Goal: Find specific page/section

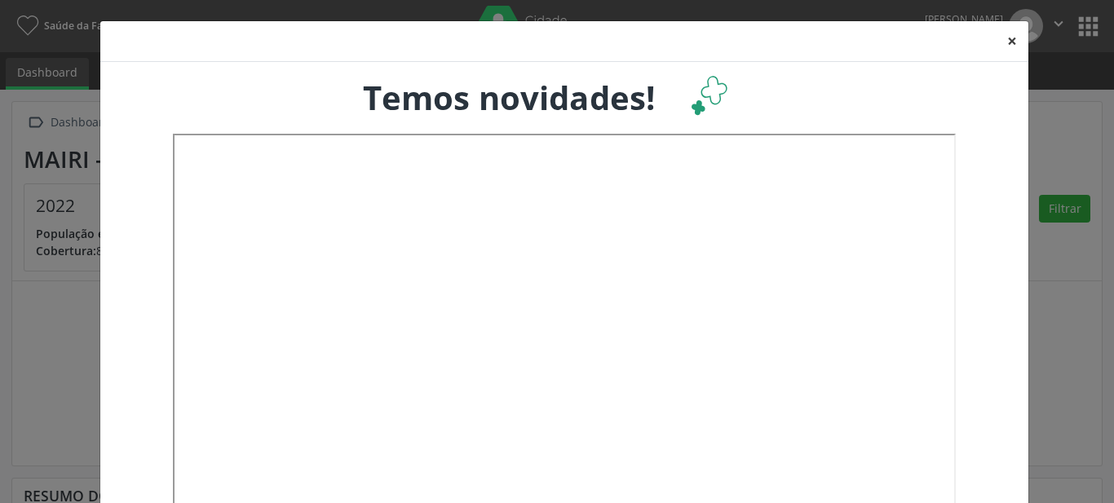
click at [1006, 42] on button "×" at bounding box center [1012, 41] width 33 height 40
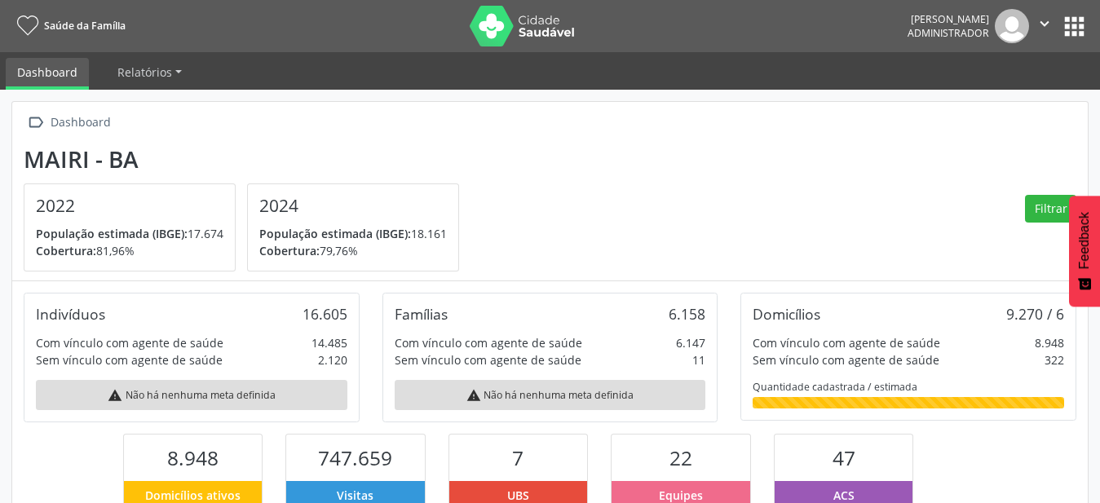
click at [1077, 30] on button "apps" at bounding box center [1074, 26] width 29 height 29
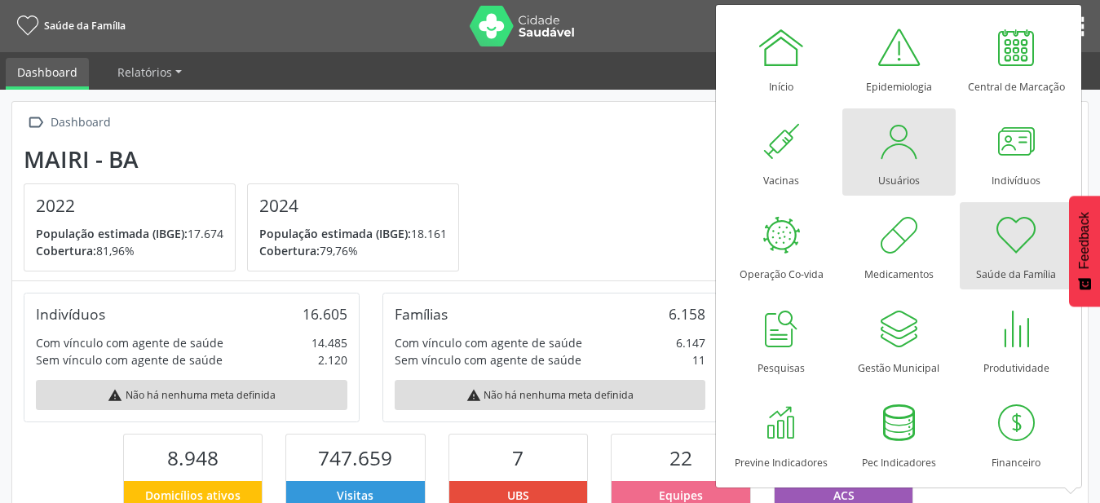
scroll to position [271, 359]
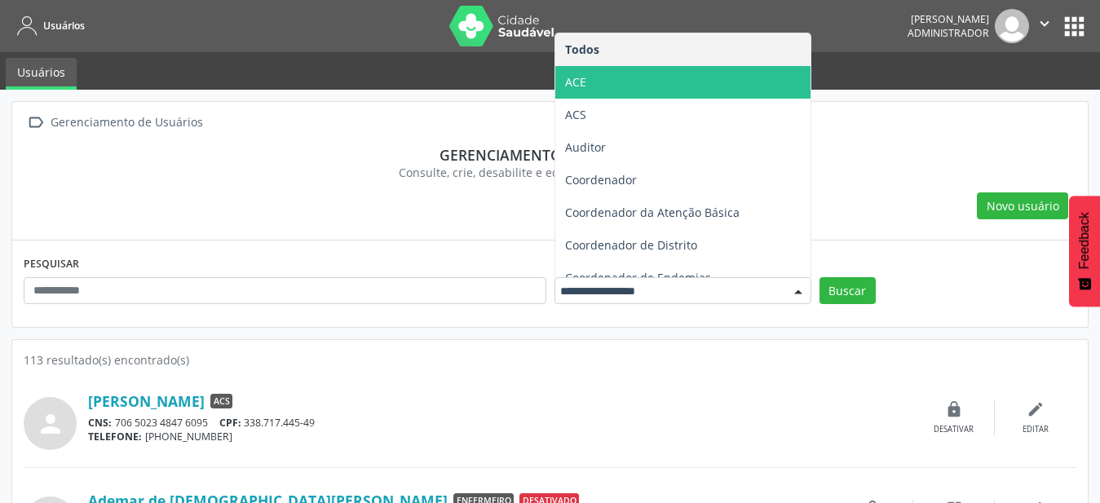
click at [679, 95] on span "ACE" at bounding box center [682, 82] width 255 height 33
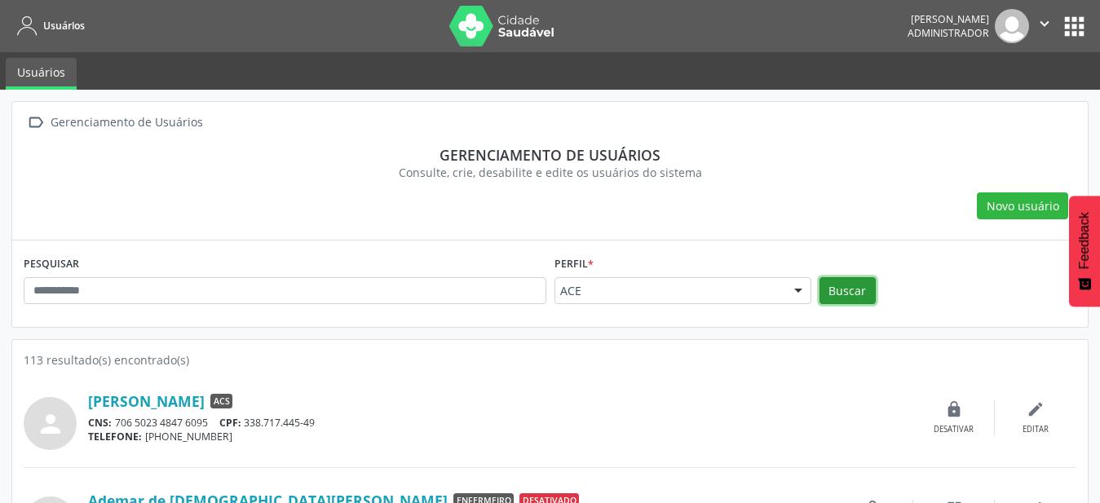
click at [839, 298] on button "Buscar" at bounding box center [848, 291] width 56 height 28
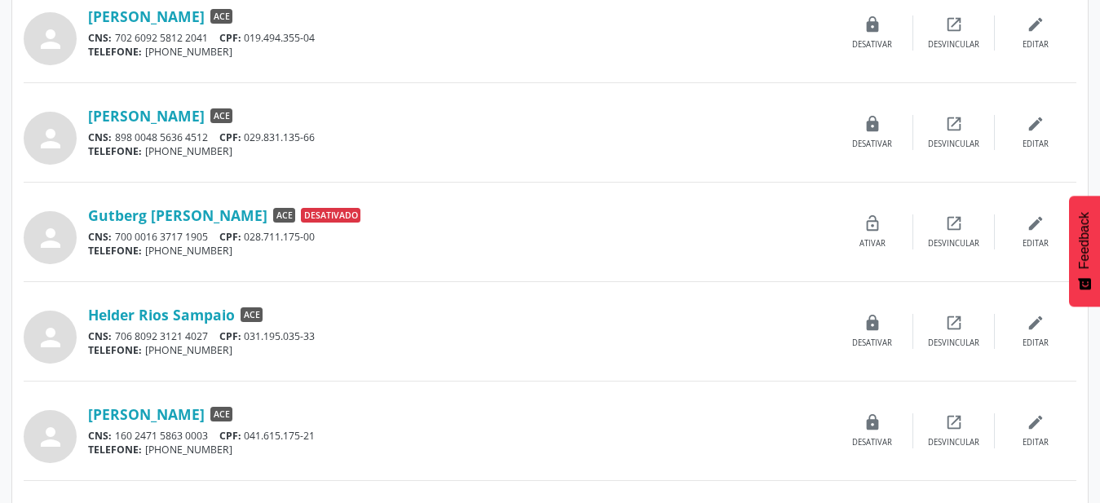
scroll to position [1411, 0]
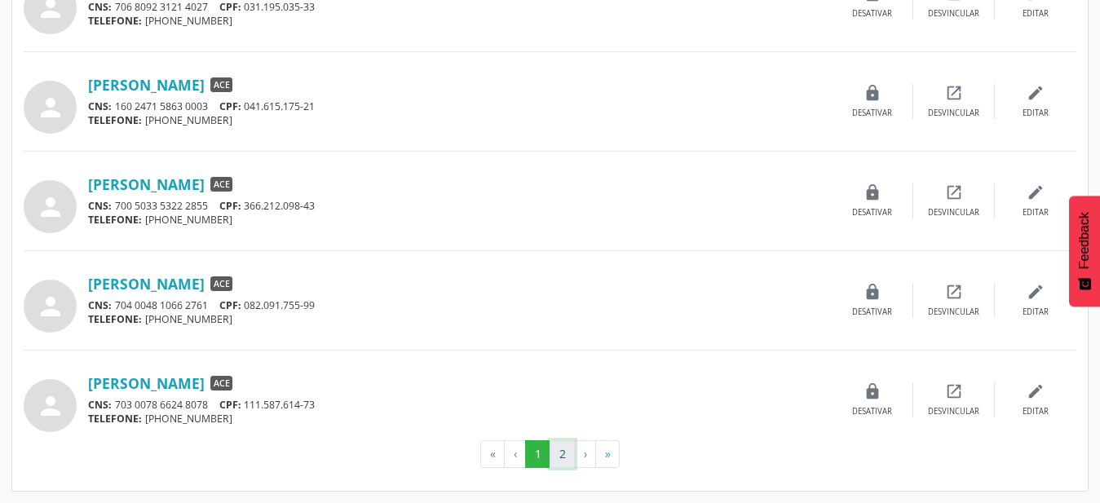
click at [569, 452] on button "2" at bounding box center [562, 454] width 25 height 28
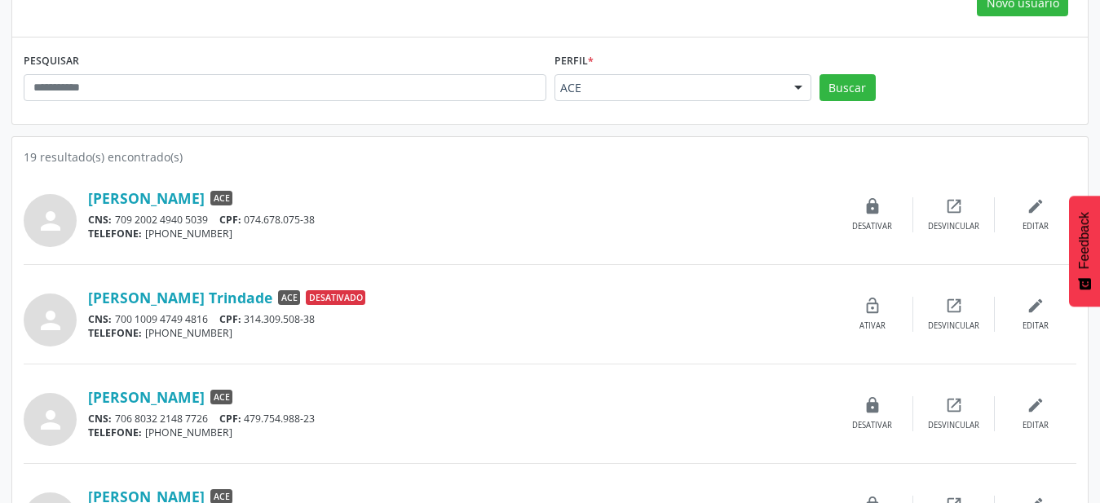
scroll to position [250, 0]
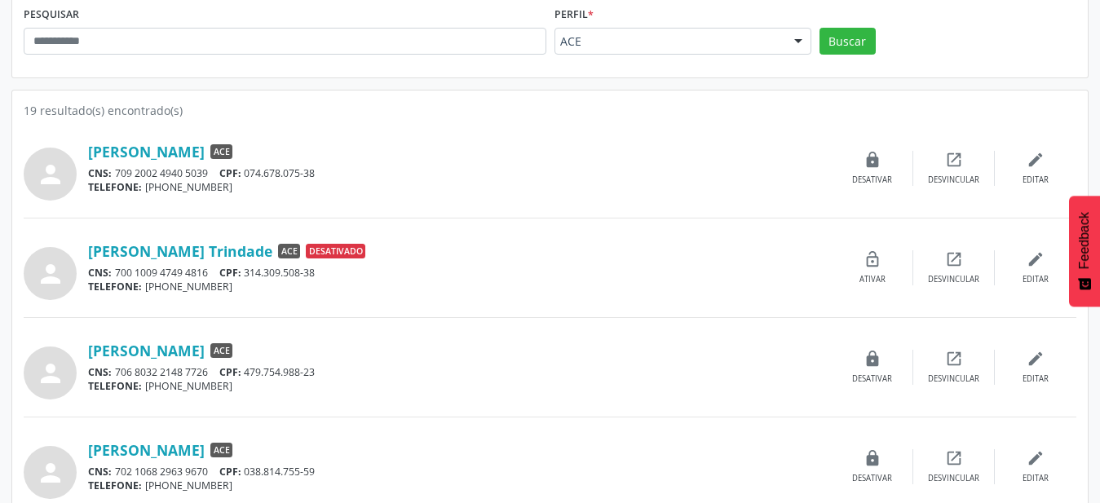
click at [183, 140] on div "person Lucas Sampaio Santos ACE CNS: 709 2002 4940 5039 CPF: 074.678.075-38 TEL…" at bounding box center [550, 168] width 1053 height 64
click at [183, 148] on link "Lucas Sampaio Santos" at bounding box center [146, 152] width 117 height 18
